Goal: Task Accomplishment & Management: Complete application form

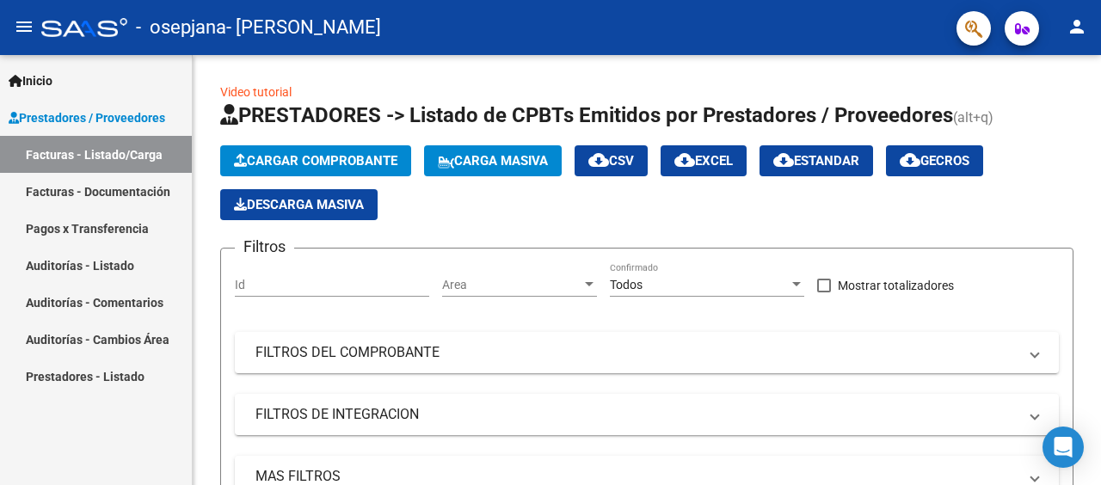
click at [105, 150] on link "Facturas - Listado/Carga" at bounding box center [96, 154] width 192 height 37
click at [272, 150] on button "Cargar Comprobante" at bounding box center [315, 160] width 191 height 31
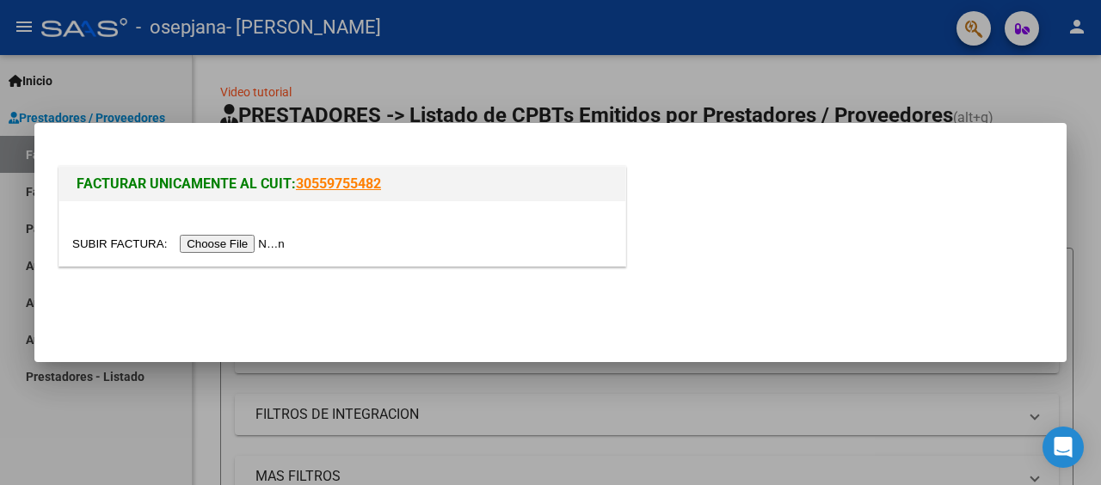
click at [255, 240] on input "file" at bounding box center [181, 244] width 218 height 18
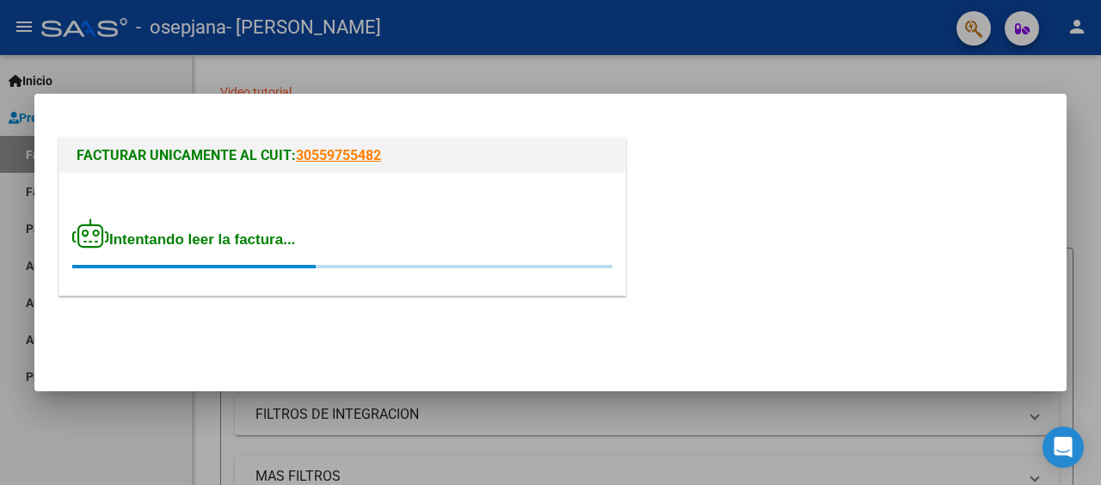
click at [305, 258] on div "Intentando leer la factura..." at bounding box center [342, 244] width 540 height 50
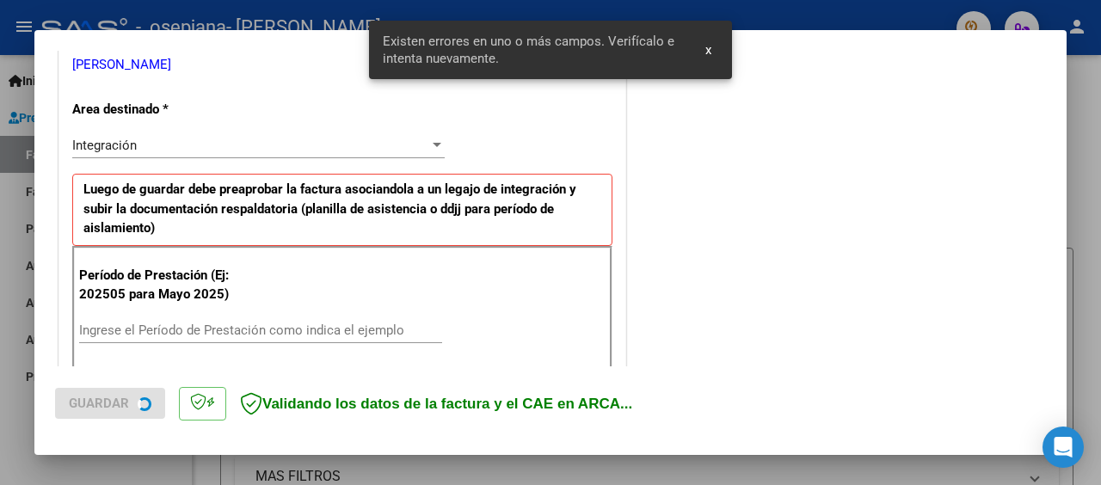
scroll to position [428, 0]
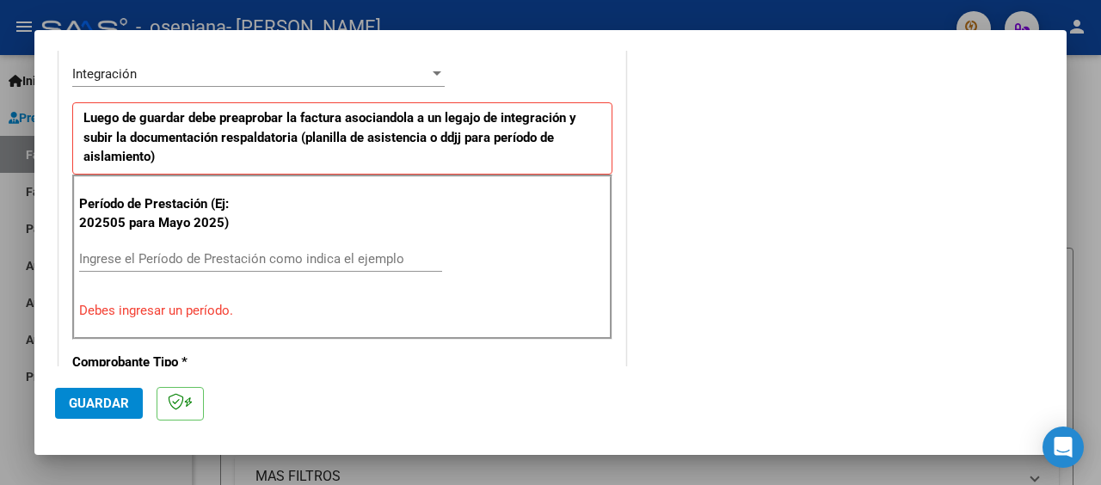
click at [215, 261] on input "Ingrese el Período de Prestación como indica el ejemplo" at bounding box center [260, 258] width 363 height 15
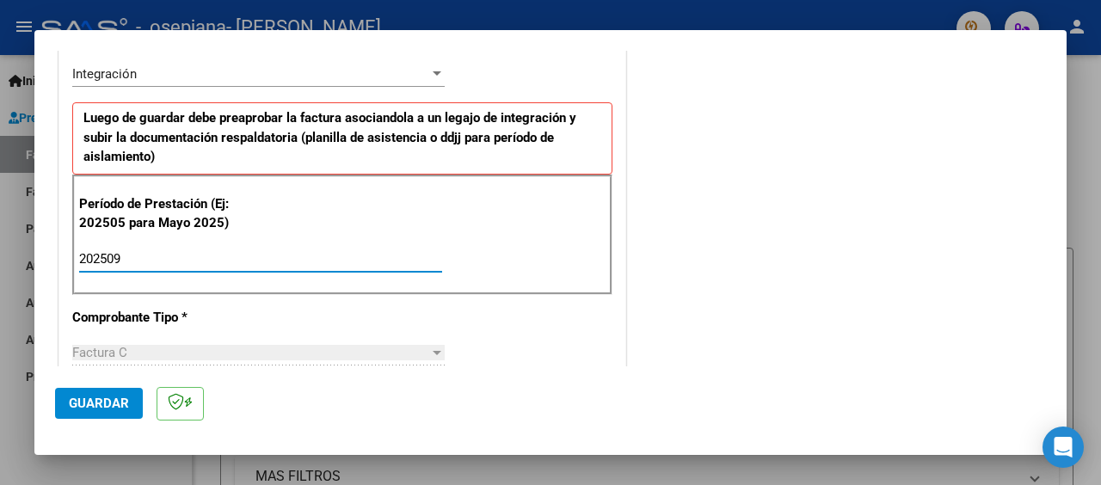
type input "202509"
click at [114, 402] on span "Guardar" at bounding box center [99, 403] width 60 height 15
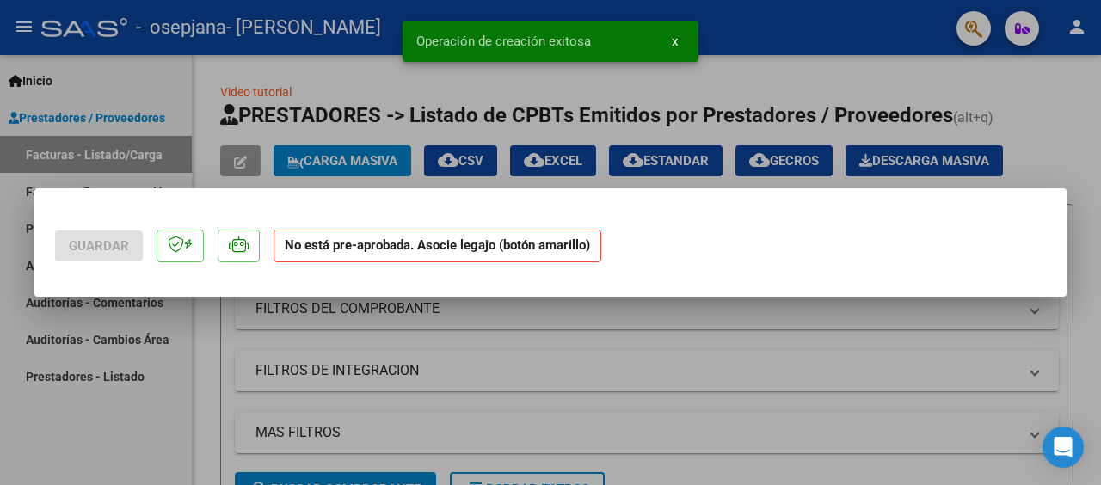
scroll to position [0, 0]
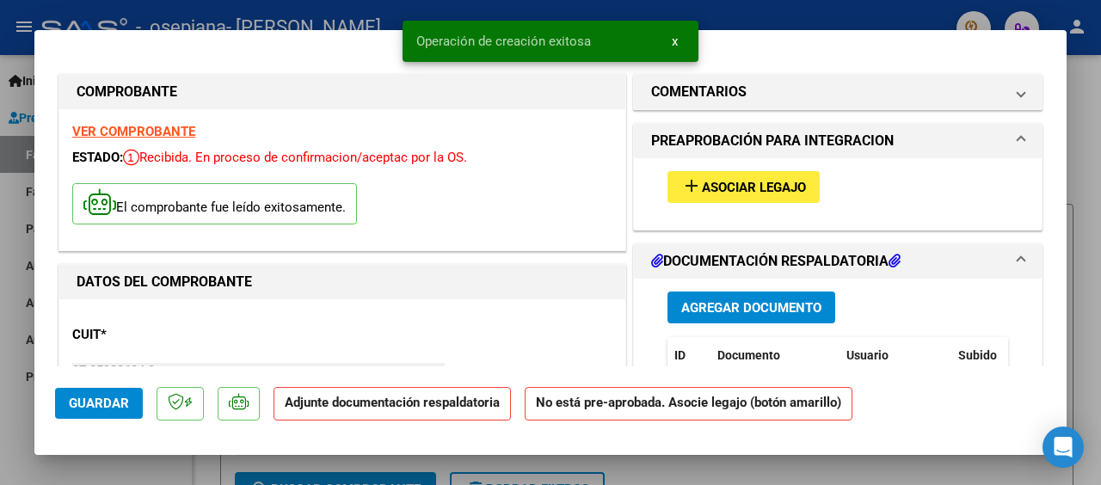
click at [723, 184] on span "Asociar Legajo" at bounding box center [754, 187] width 104 height 15
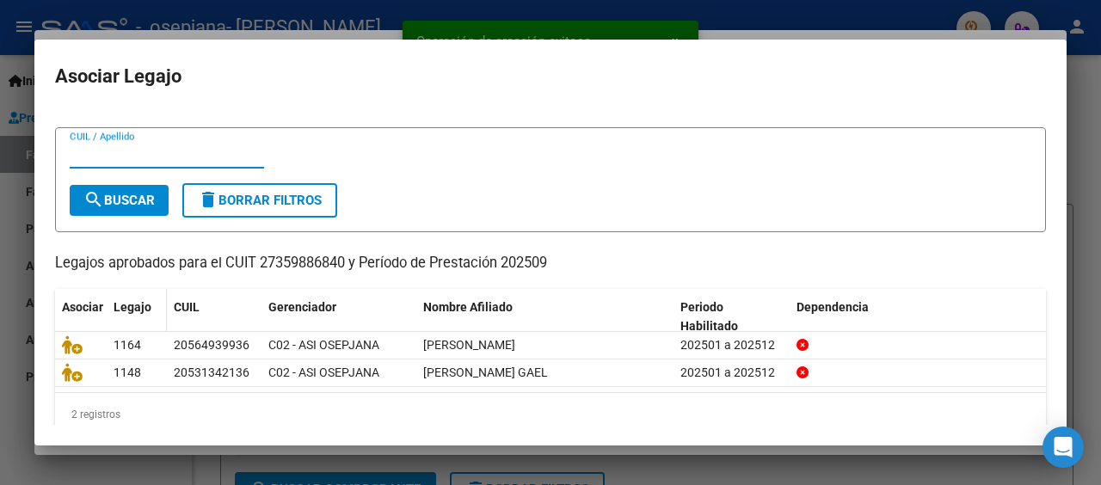
scroll to position [50, 0]
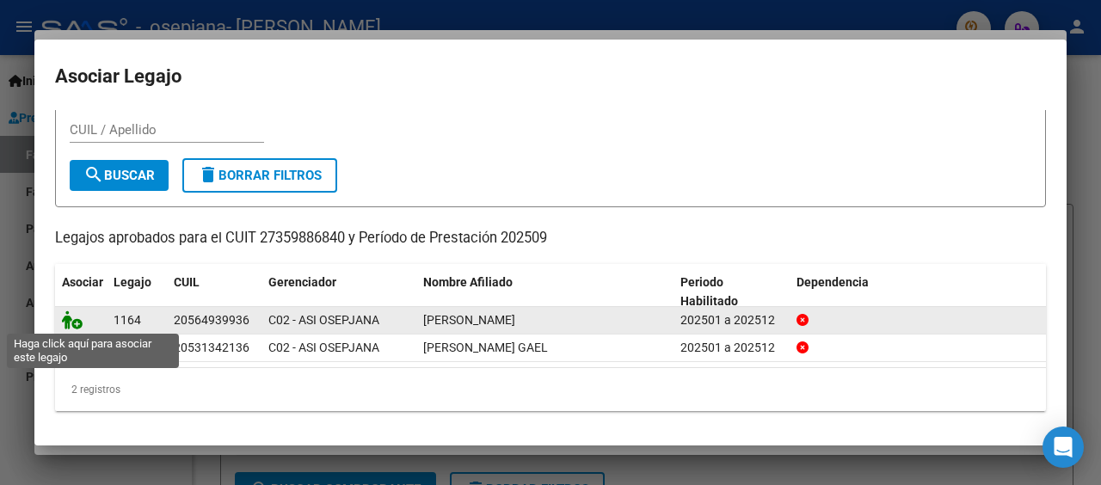
click at [79, 321] on icon at bounding box center [72, 320] width 21 height 19
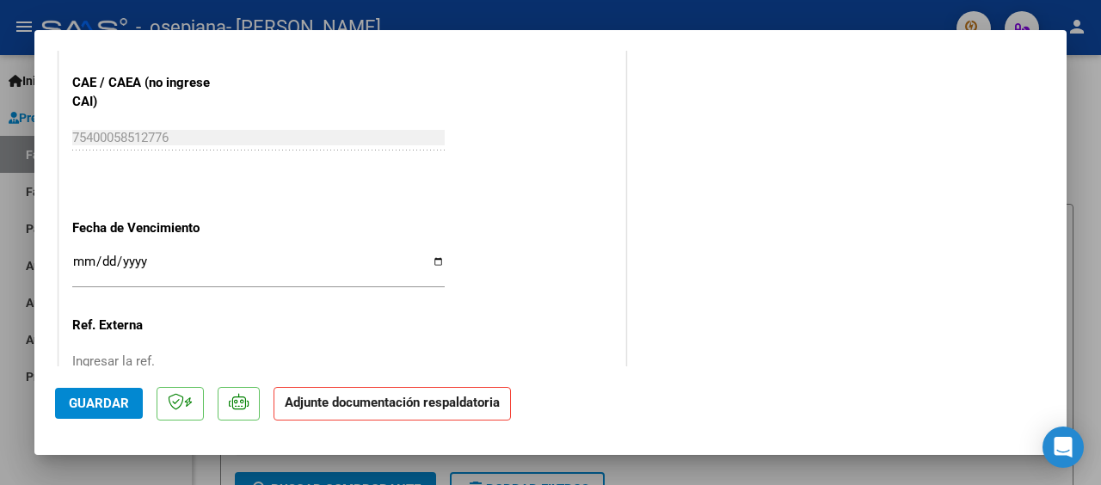
scroll to position [1119, 0]
click at [104, 407] on span "Guardar" at bounding box center [99, 403] width 60 height 15
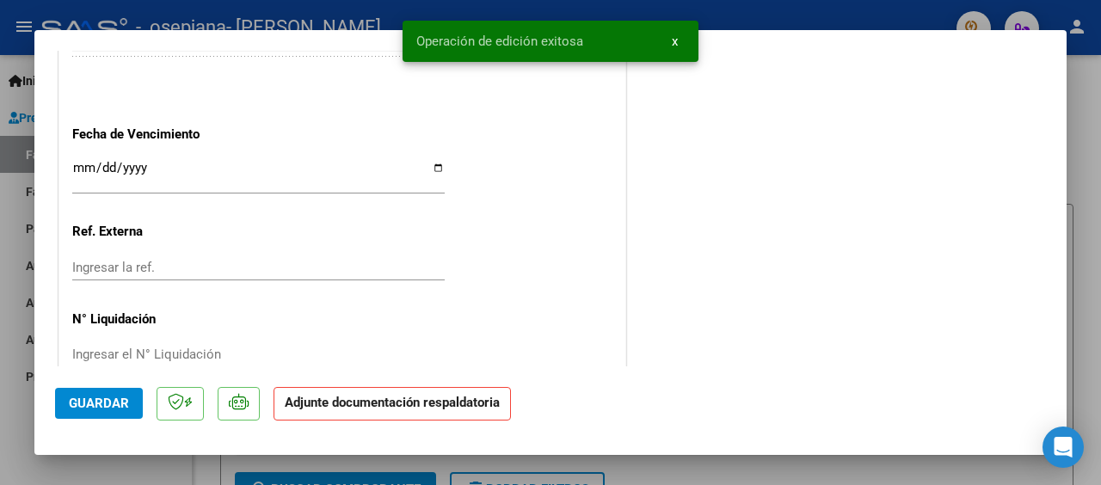
scroll to position [1242, 0]
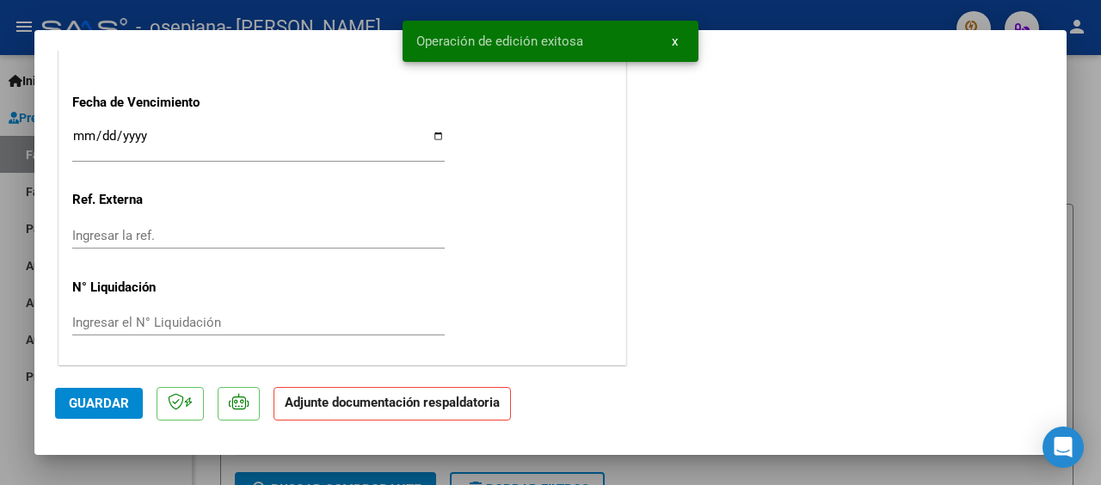
click at [428, 147] on input "Ingresar la fecha" at bounding box center [258, 143] width 373 height 28
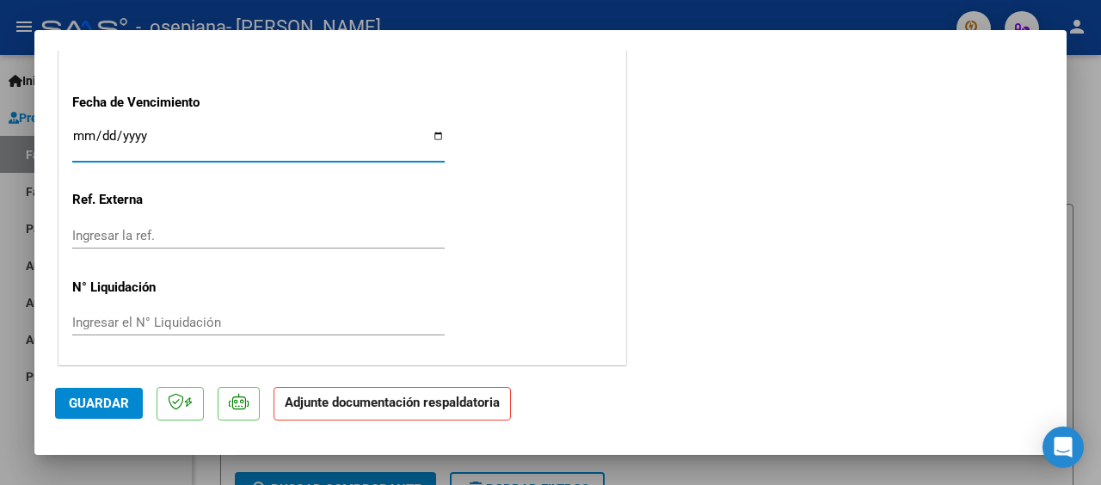
type input "[DATE]"
click at [183, 236] on input "Ingresar la ref." at bounding box center [258, 235] width 373 height 15
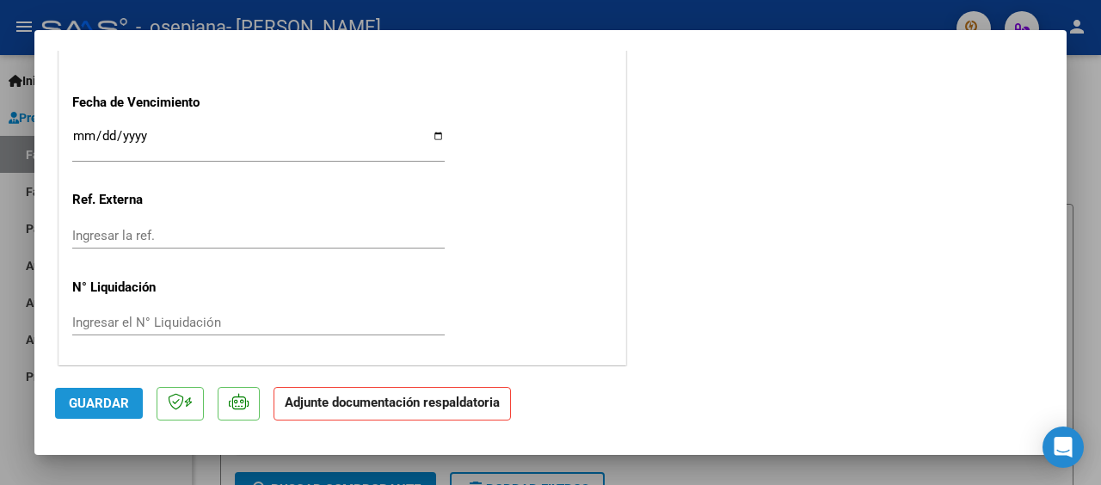
click at [109, 408] on span "Guardar" at bounding box center [99, 403] width 60 height 15
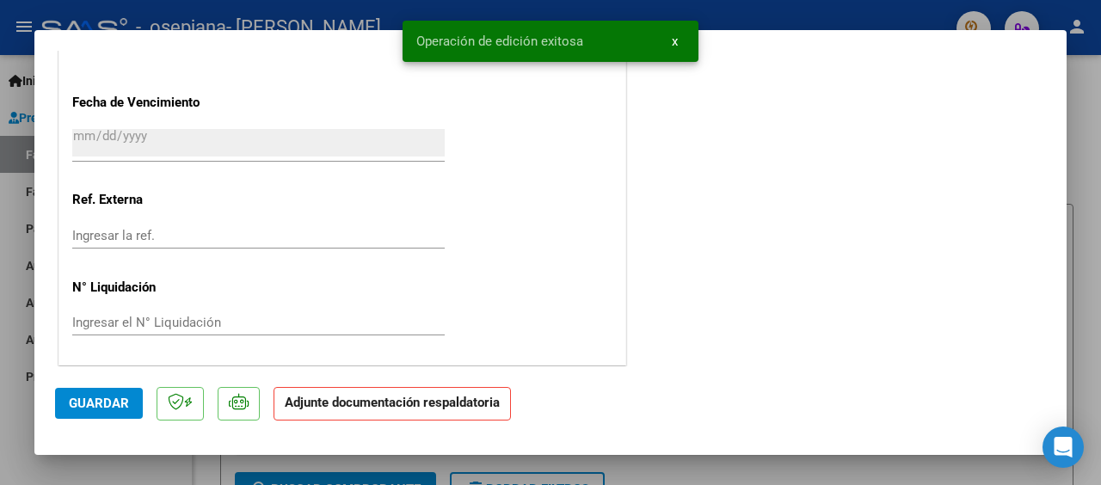
click at [391, 410] on strong "Adjunte documentación respaldatoria" at bounding box center [392, 402] width 215 height 15
click at [1094, 199] on div at bounding box center [550, 242] width 1101 height 485
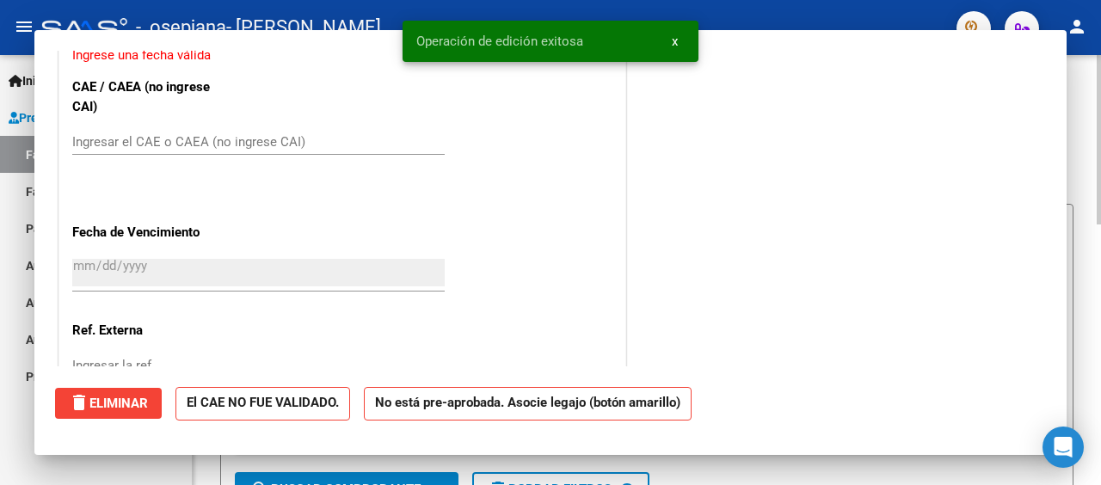
scroll to position [0, 0]
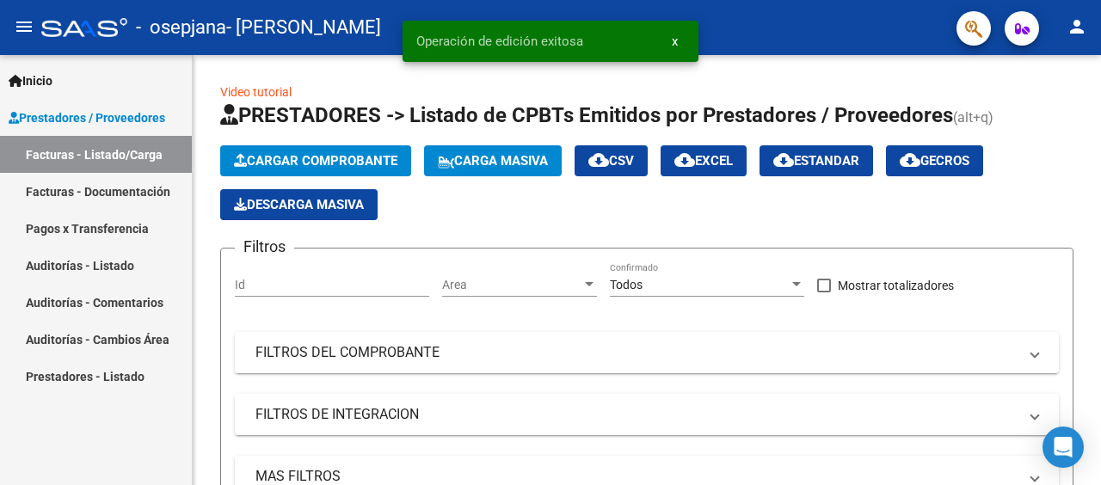
click at [133, 192] on link "Facturas - Documentación" at bounding box center [96, 191] width 192 height 37
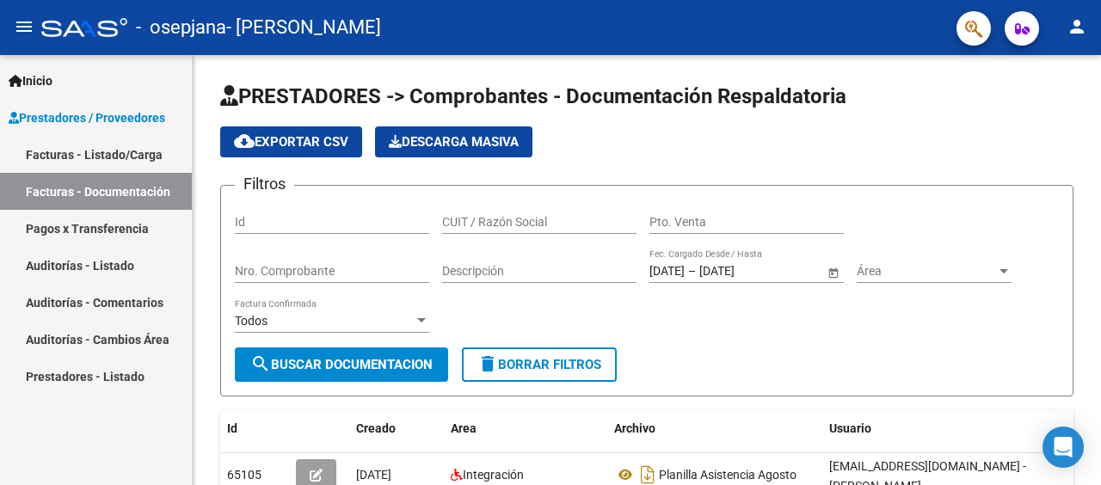
click at [140, 150] on link "Facturas - Listado/Carga" at bounding box center [96, 154] width 192 height 37
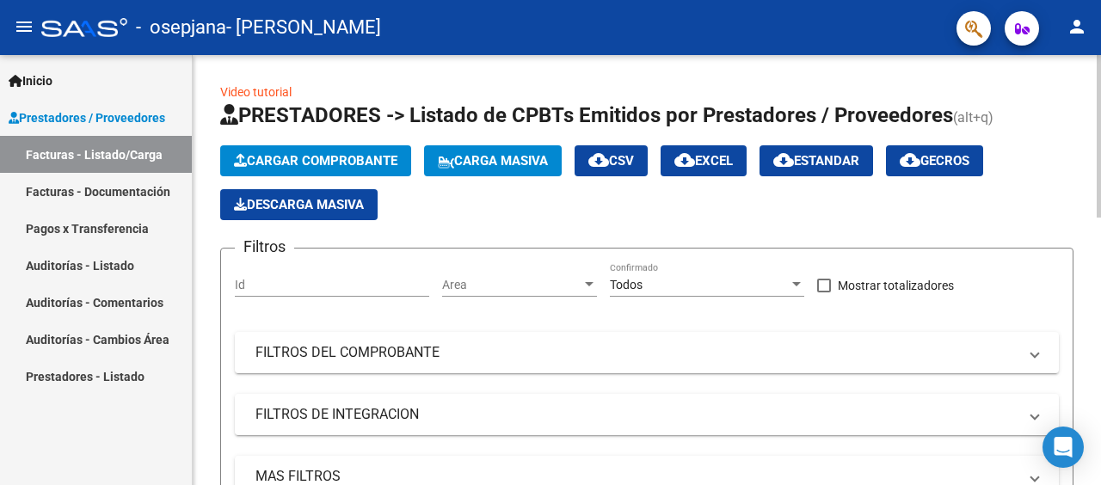
scroll to position [424, 0]
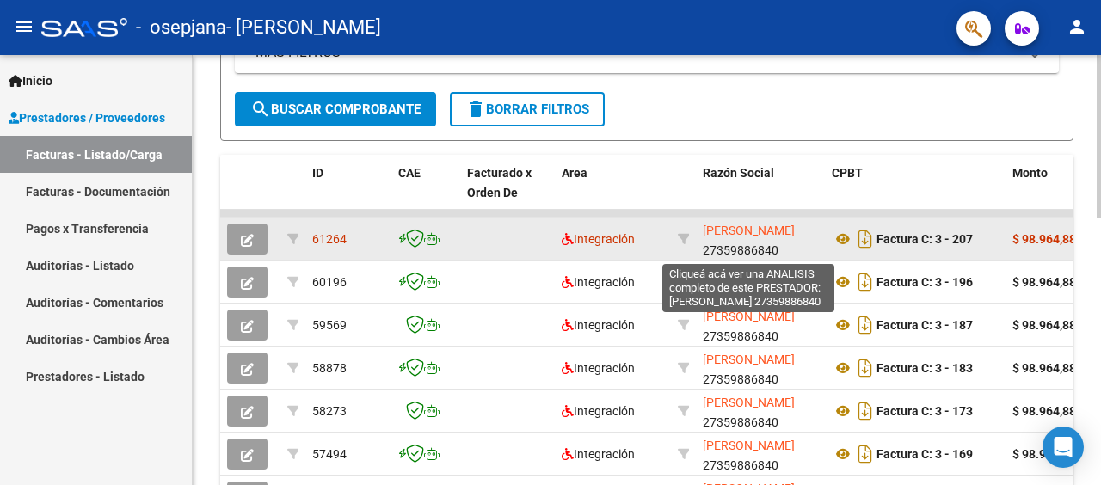
drag, startPoint x: 1016, startPoint y: 239, endPoint x: 711, endPoint y: 244, distance: 305.5
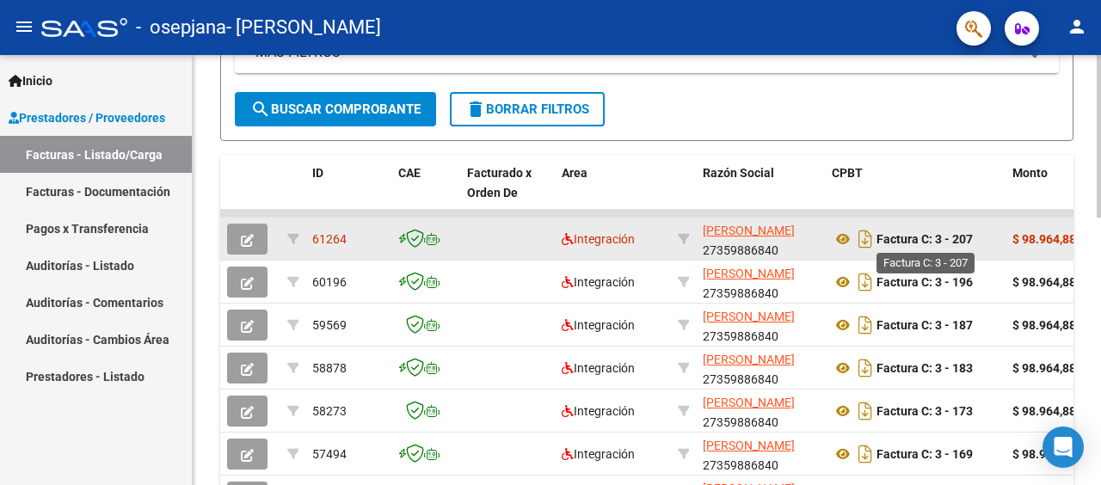
click at [928, 237] on strong "Factura C: 3 - 207" at bounding box center [925, 239] width 96 height 14
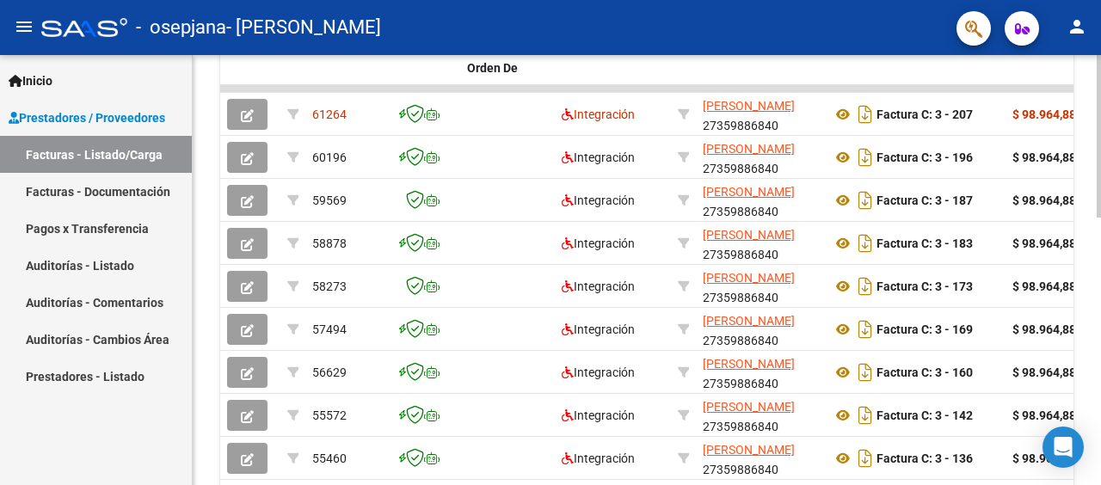
scroll to position [706, 0]
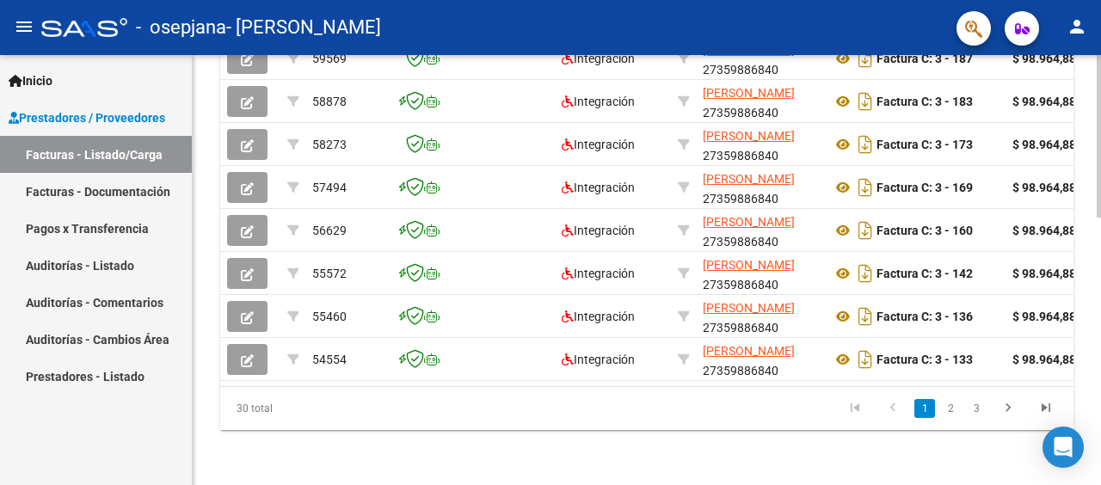
click at [1099, 218] on div at bounding box center [1099, 136] width 4 height 163
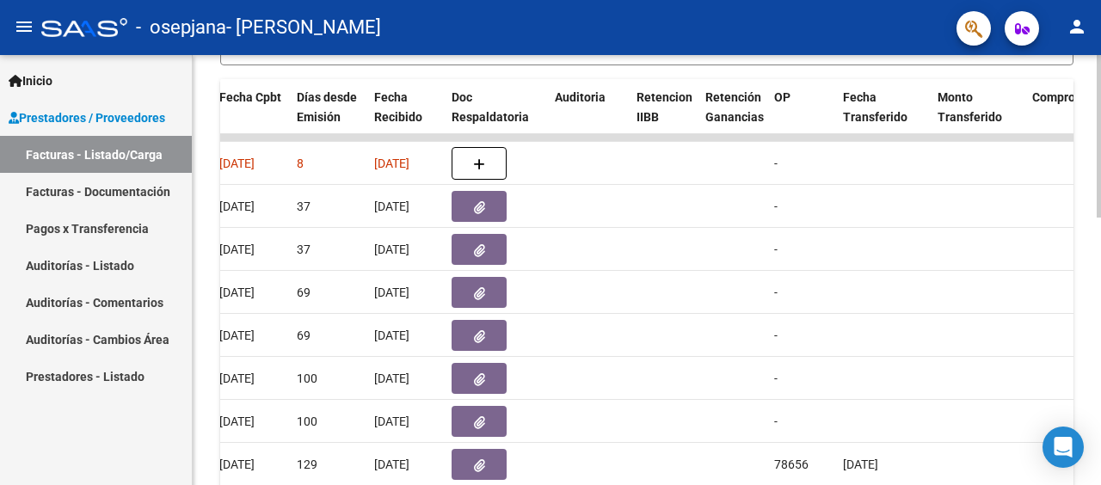
scroll to position [447, 0]
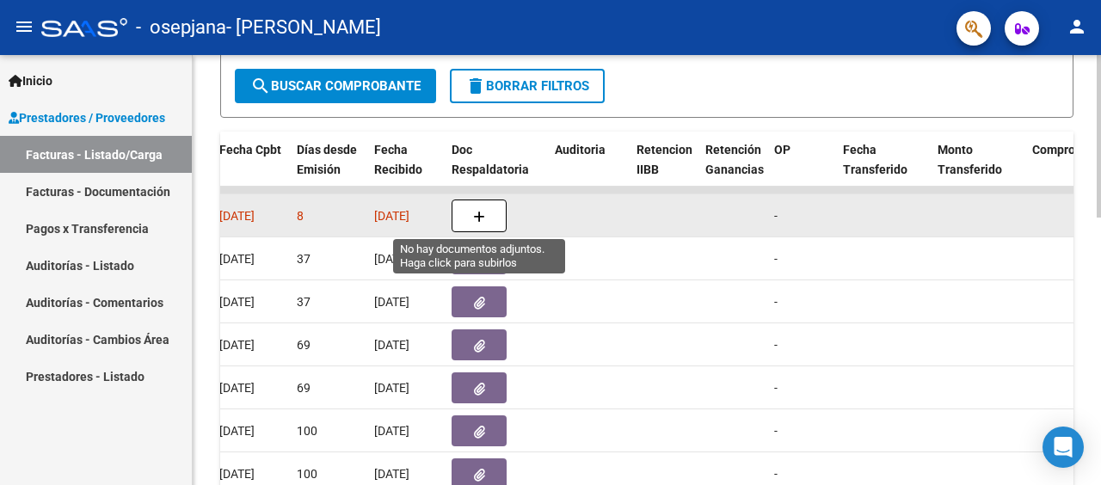
click at [488, 218] on button "button" at bounding box center [479, 216] width 55 height 33
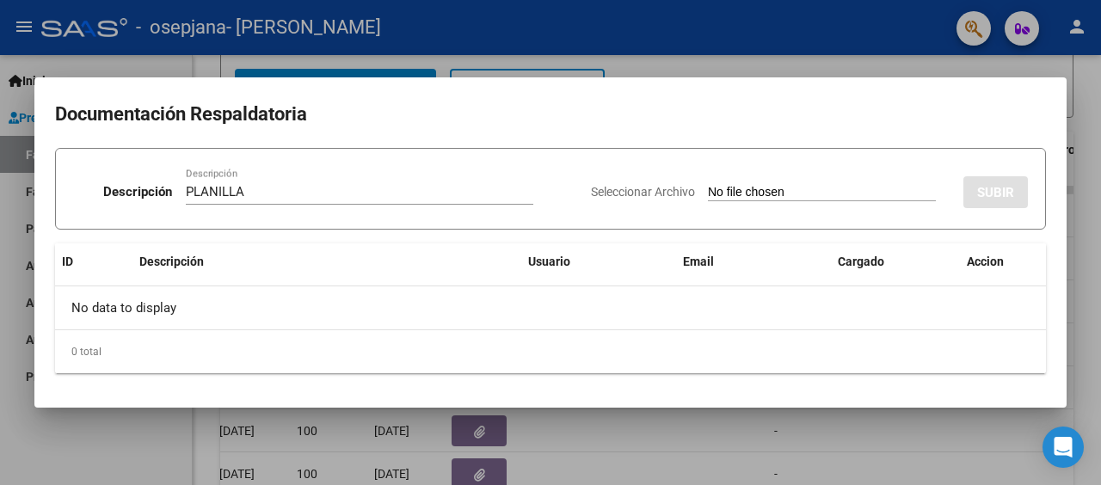
click at [875, 177] on div "Seleccionar Archivo SUBIR" at bounding box center [809, 189] width 437 height 52
click at [313, 188] on input "PLANILLA" at bounding box center [360, 191] width 348 height 15
type input "PLANILLA DE ASISTENCIA"
click at [743, 202] on div "Seleccionar Archivo SUBIR" at bounding box center [809, 189] width 437 height 52
click at [751, 181] on div "Seleccionar Archivo SUBIR" at bounding box center [809, 189] width 437 height 52
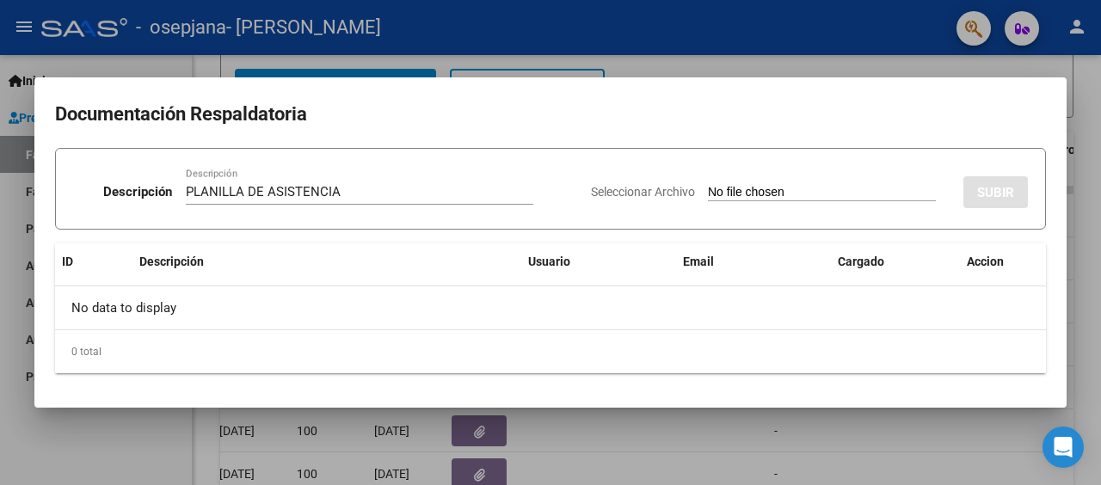
click at [718, 201] on div "Seleccionar Archivo SUBIR" at bounding box center [809, 189] width 437 height 52
click at [735, 189] on input "Seleccionar Archivo" at bounding box center [822, 193] width 228 height 16
type input "C:\fakepath\GAEL A SEP.pdf"
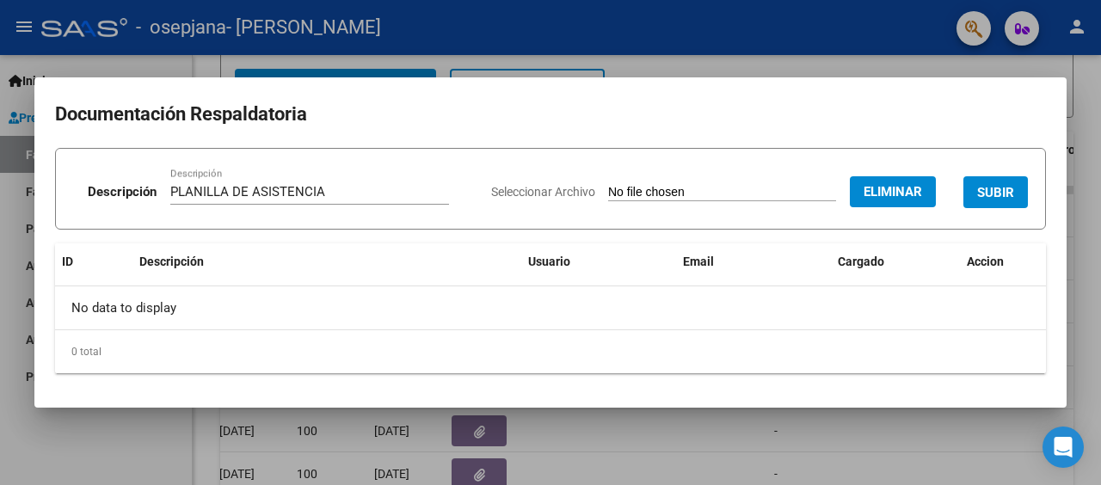
click at [986, 184] on span "SUBIR" at bounding box center [995, 191] width 37 height 15
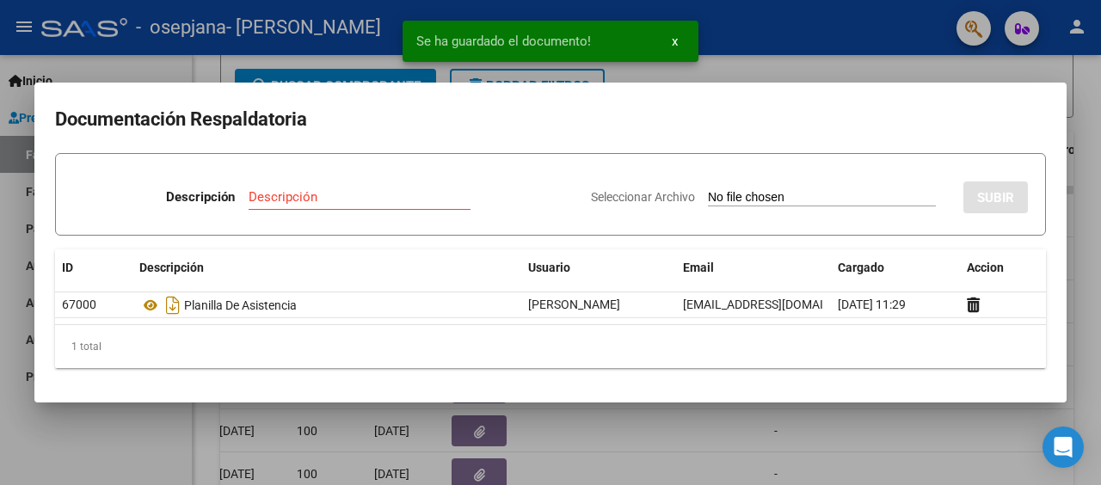
click at [868, 75] on div at bounding box center [550, 242] width 1101 height 485
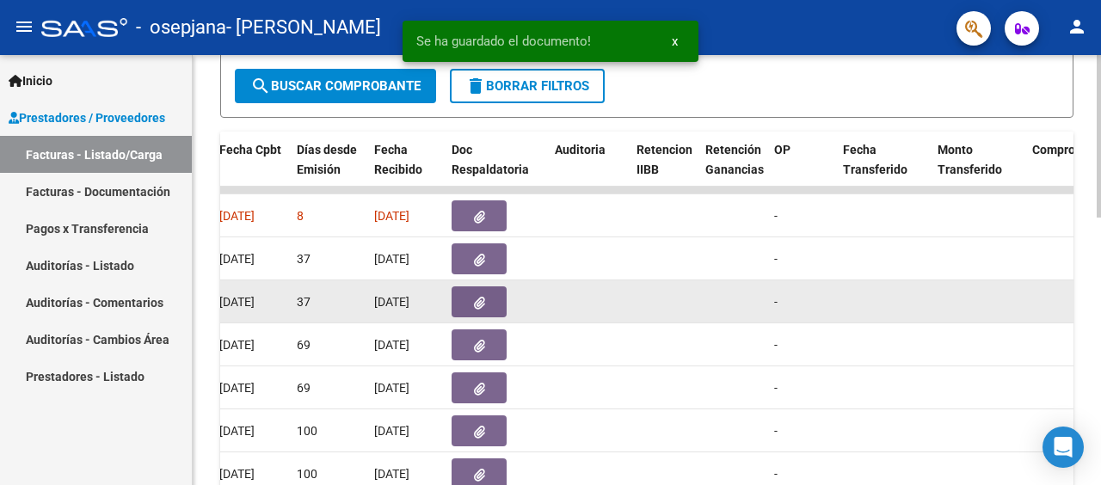
scroll to position [361, 0]
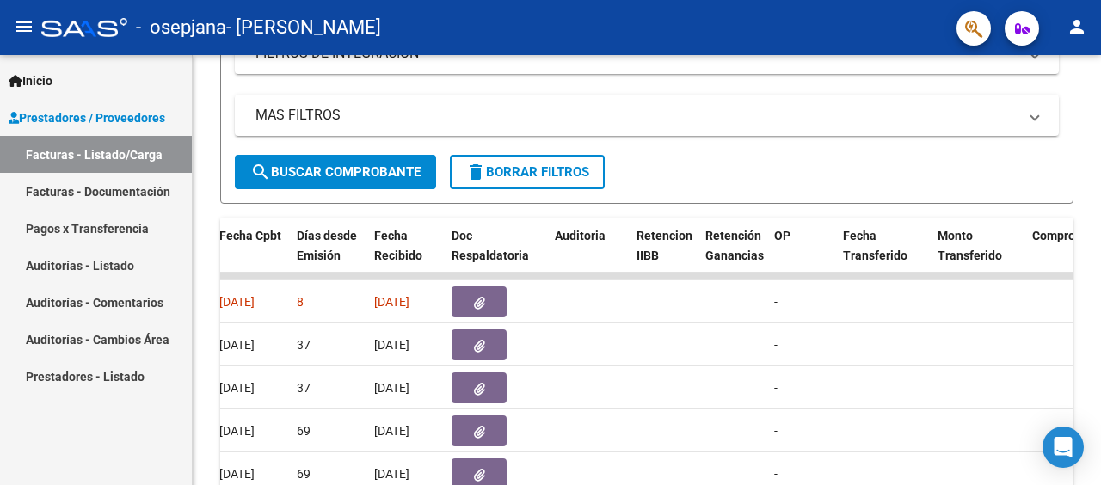
click at [89, 162] on link "Facturas - Listado/Carga" at bounding box center [96, 154] width 192 height 37
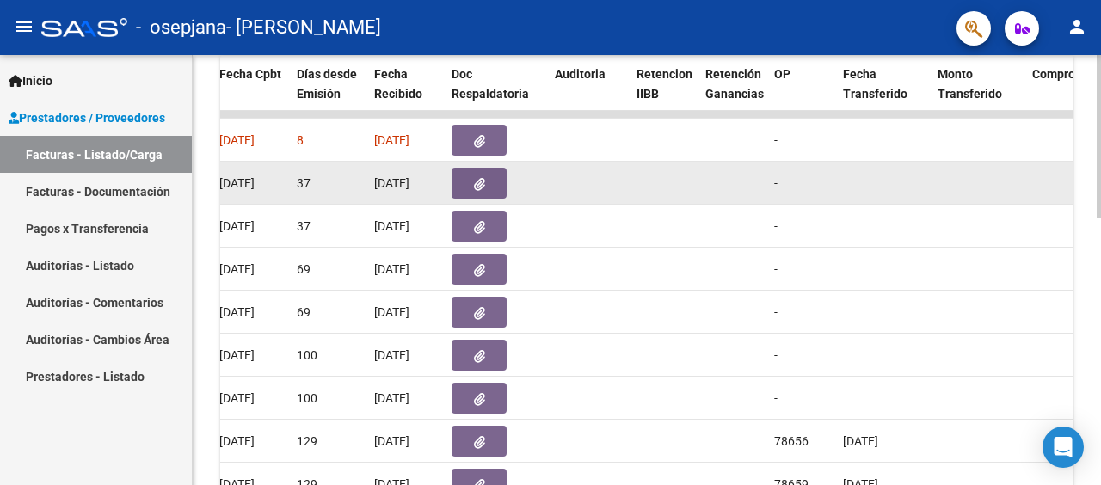
scroll to position [533, 0]
